Goal: Task Accomplishment & Management: Use online tool/utility

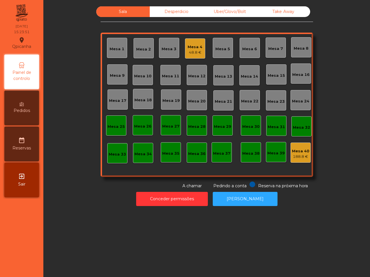
drag, startPoint x: 0, startPoint y: 0, endPoint x: 87, endPoint y: 217, distance: 234.2
click at [18, 258] on nav "Qpicanha location_on [DATE] 15:23:51 Painel de controlo Pedidos date_range Rese…" at bounding box center [21, 138] width 43 height 277
click at [190, 50] on div "48.8 €" at bounding box center [195, 53] width 15 height 6
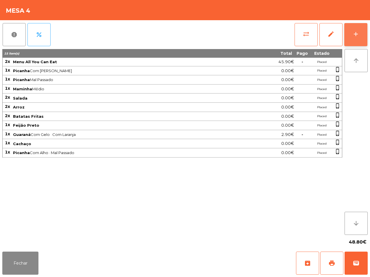
click at [352, 34] on button "add" at bounding box center [355, 34] width 23 height 23
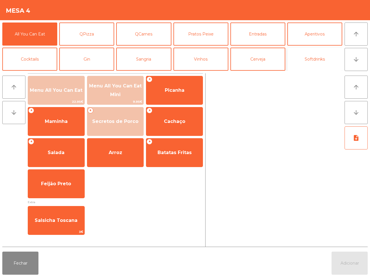
click at [308, 54] on button "Softdrinks" at bounding box center [314, 59] width 55 height 23
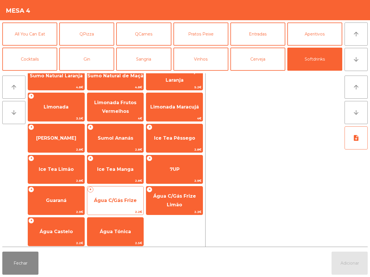
scroll to position [47, 0]
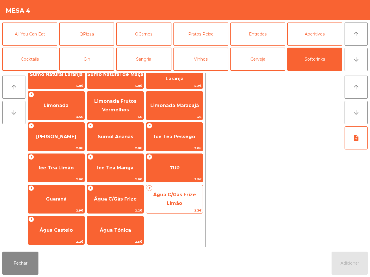
click at [186, 200] on span "Água C/Gás Frize Limão" at bounding box center [174, 199] width 56 height 25
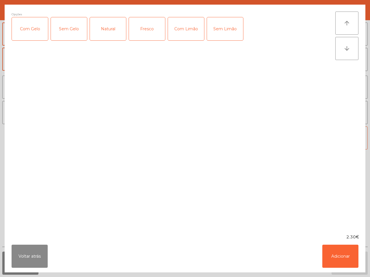
click at [343, 270] on div "Voltar atrás Adicionar" at bounding box center [185, 256] width 361 height 32
click at [345, 264] on button "Adicionar" at bounding box center [340, 256] width 36 height 23
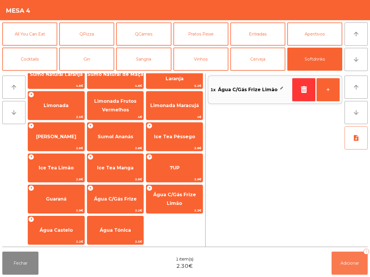
click at [345, 264] on span "Adicionar" at bounding box center [349, 263] width 18 height 5
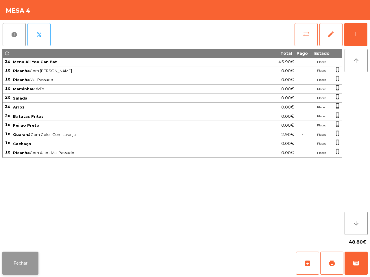
click at [28, 256] on button "Fechar" at bounding box center [20, 263] width 36 height 23
